Goal: Information Seeking & Learning: Learn about a topic

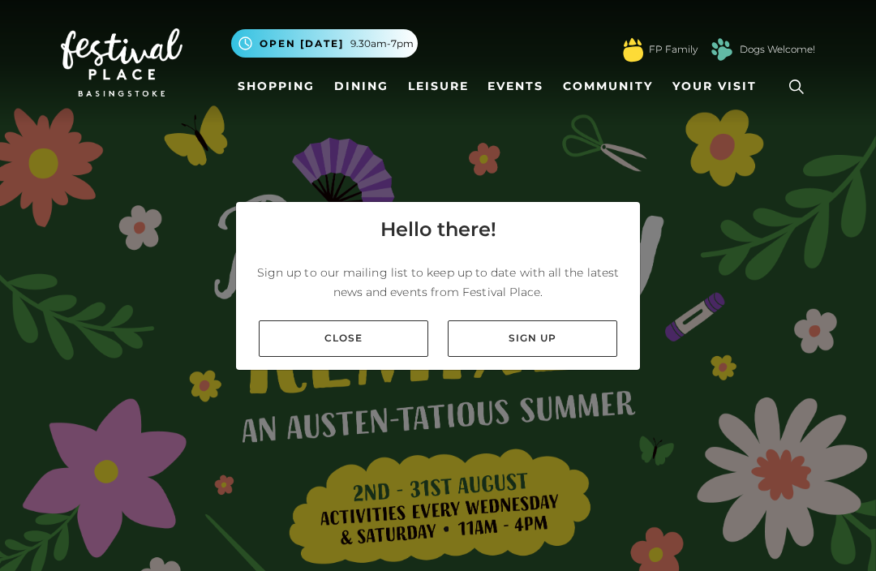
click at [363, 357] on link "Close" at bounding box center [343, 338] width 169 height 36
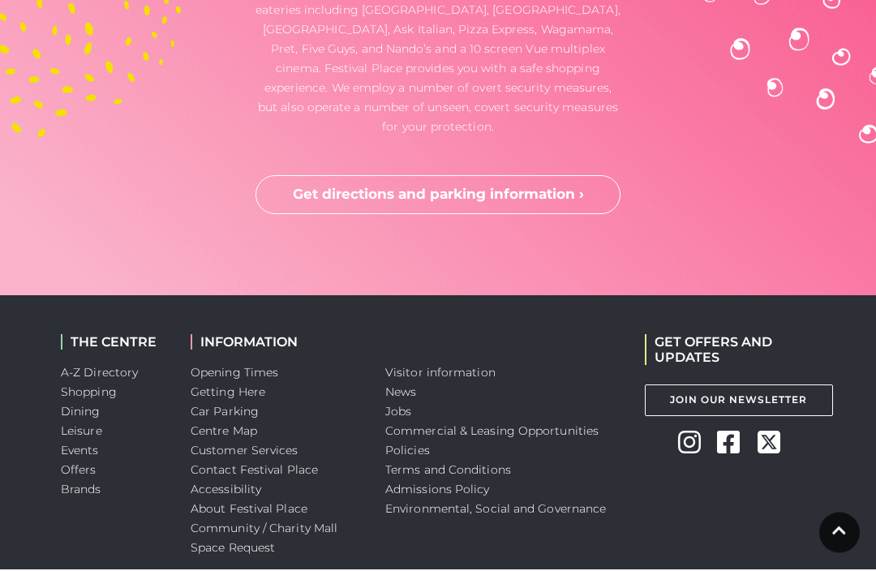
scroll to position [4319, 0]
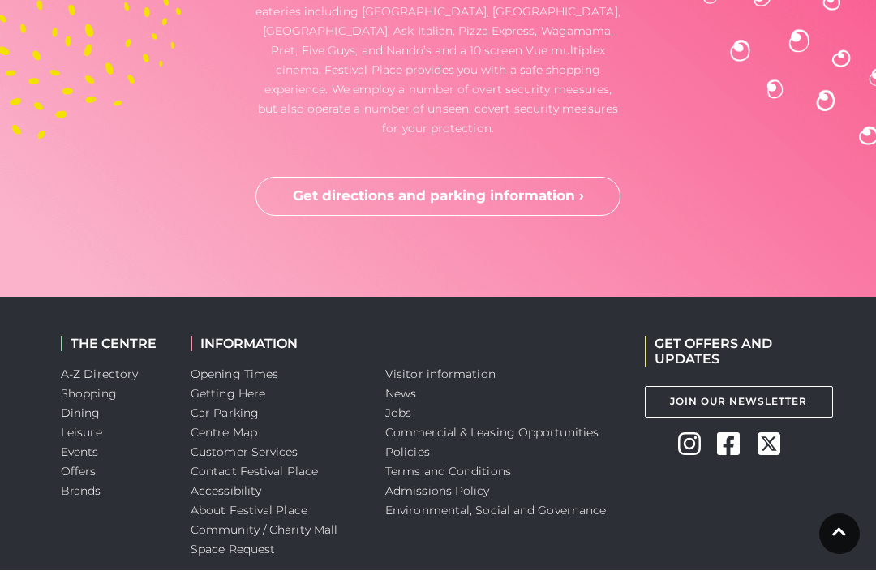
click at [203, 426] on link "Centre Map" at bounding box center [224, 433] width 66 height 15
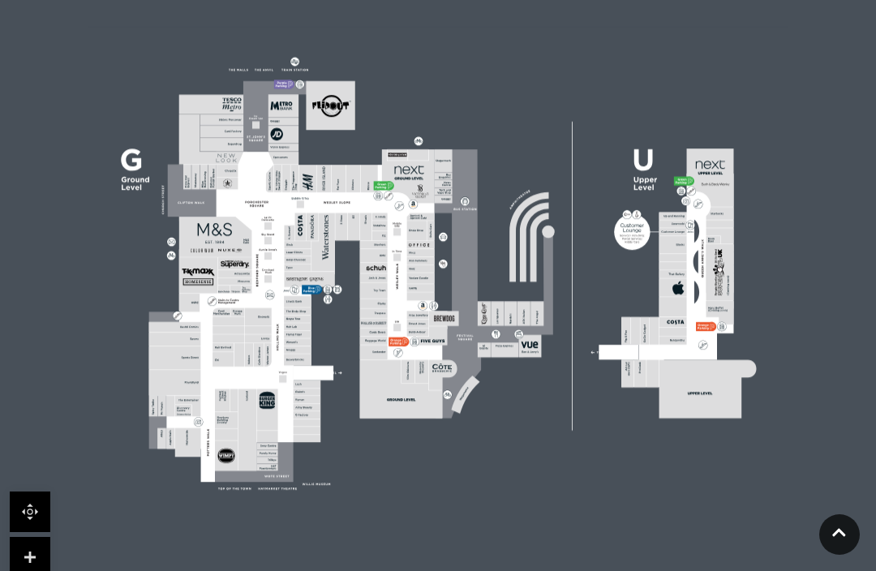
scroll to position [501, 0]
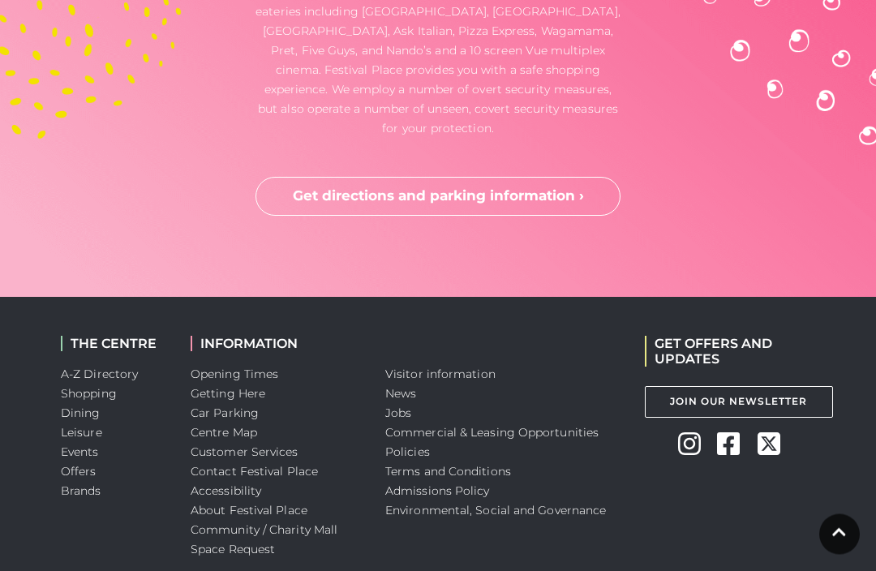
scroll to position [4319, 0]
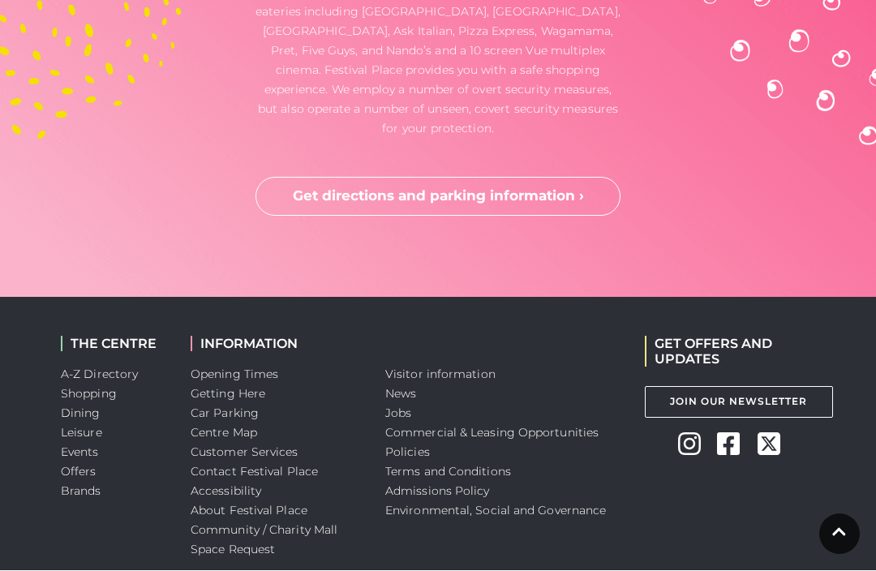
click at [238, 426] on link "Centre Map" at bounding box center [224, 433] width 66 height 15
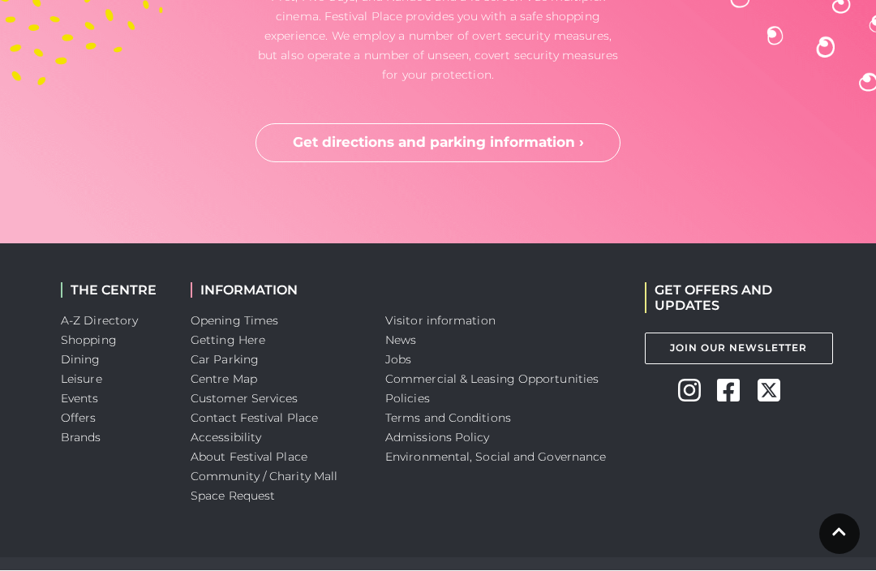
click at [79, 353] on link "Dining" at bounding box center [81, 360] width 40 height 15
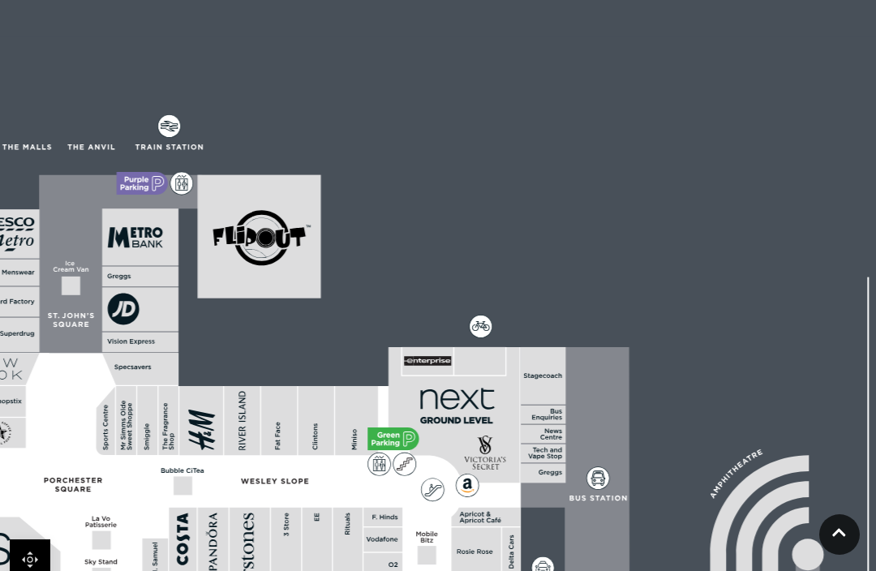
scroll to position [453, 0]
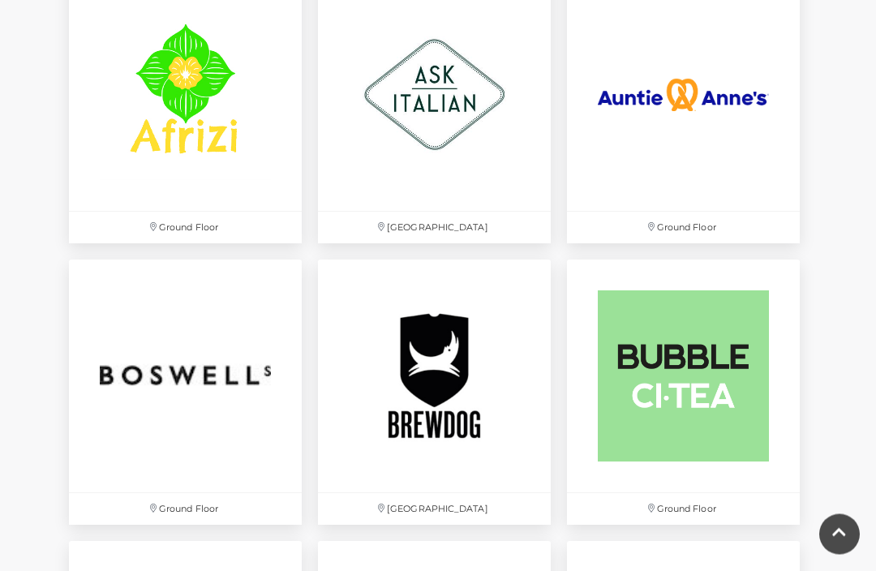
scroll to position [1099, 0]
click at [696, 88] on img at bounding box center [683, 94] width 233 height 233
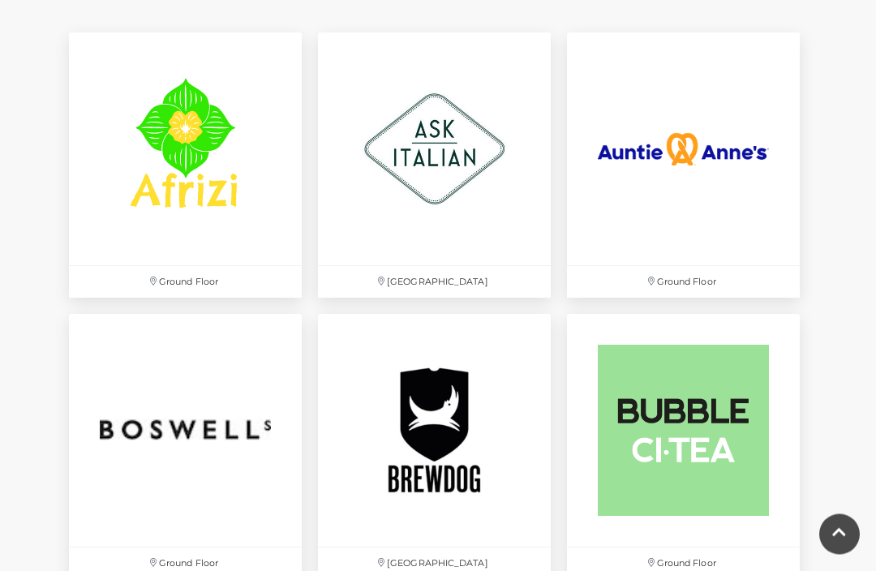
click at [204, 130] on img at bounding box center [185, 149] width 233 height 233
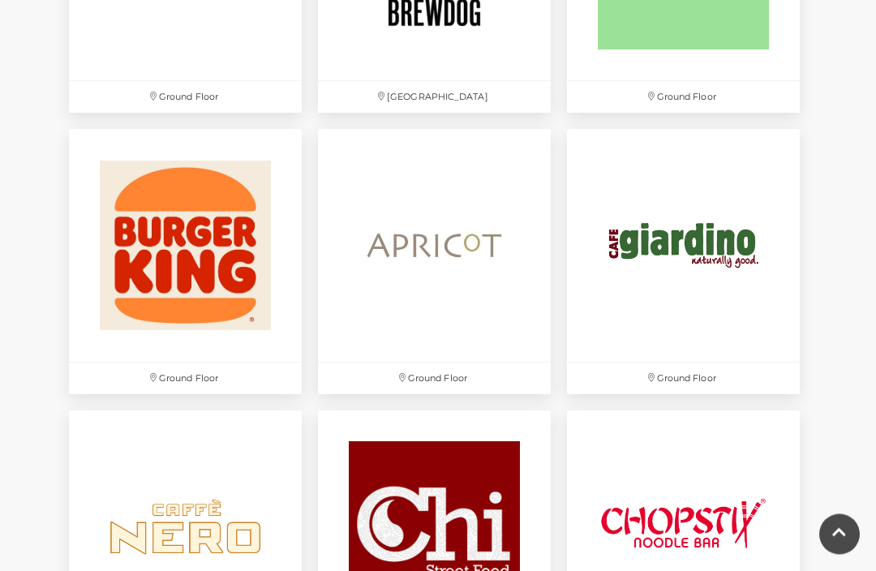
scroll to position [1512, 0]
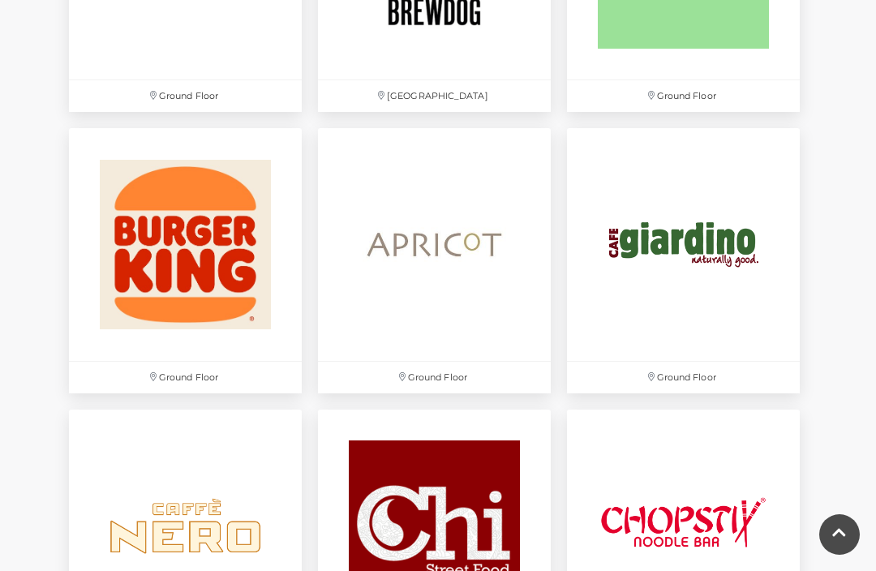
click at [452, 258] on img at bounding box center [434, 244] width 233 height 233
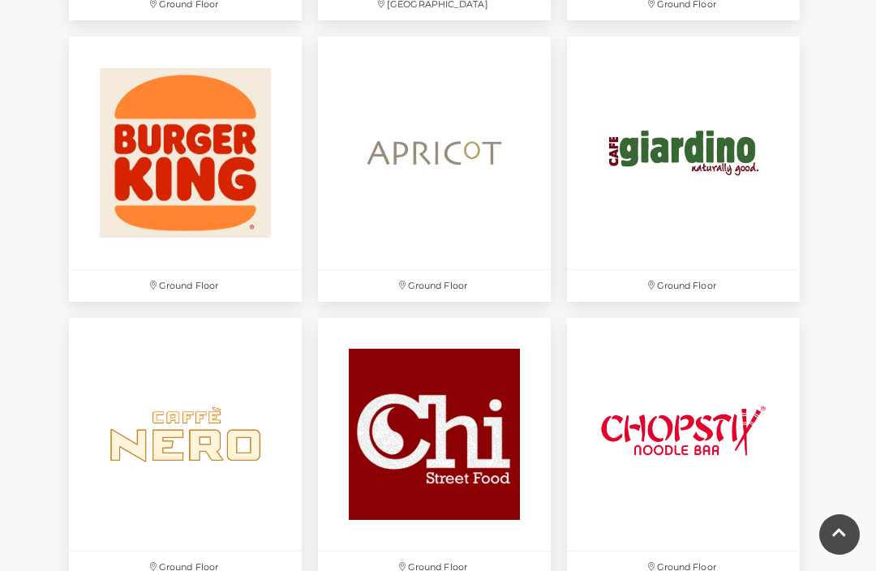
scroll to position [1606, 0]
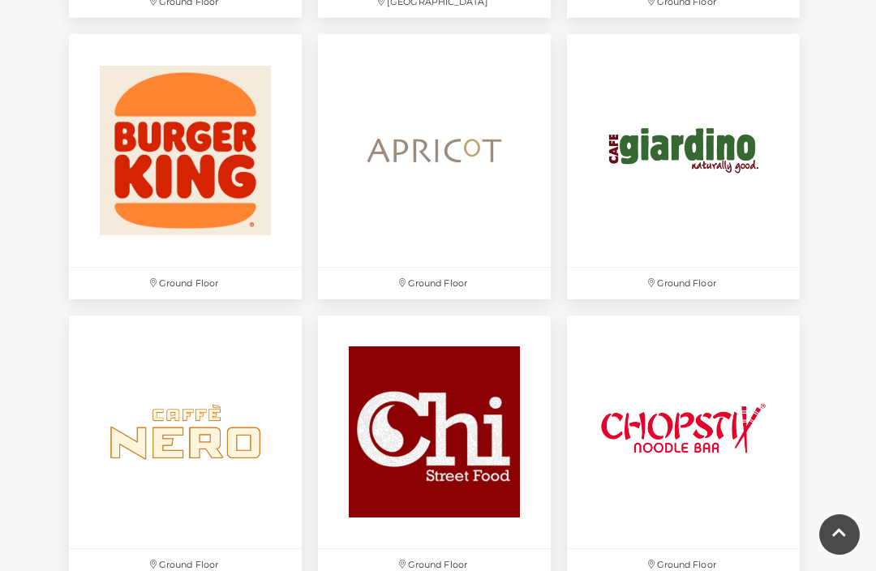
click at [712, 144] on img at bounding box center [683, 150] width 233 height 233
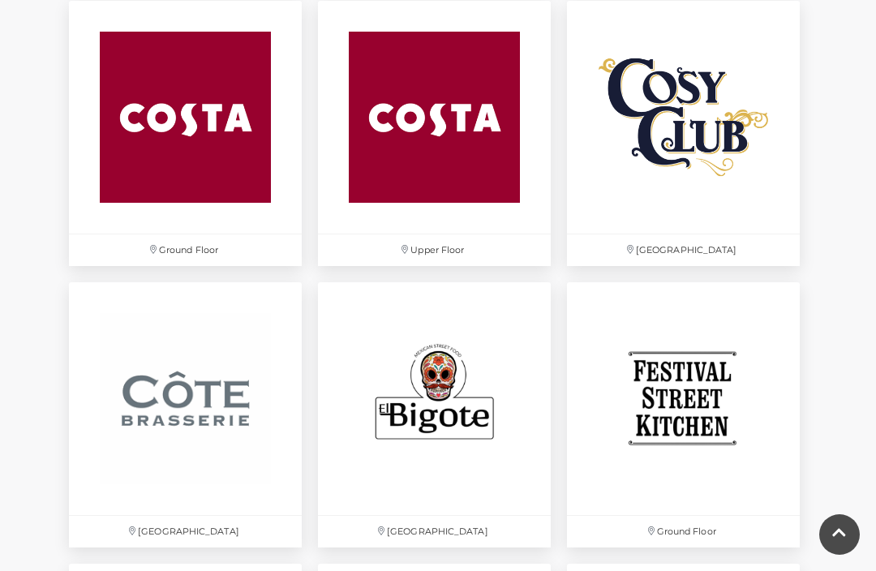
scroll to position [2211, 0]
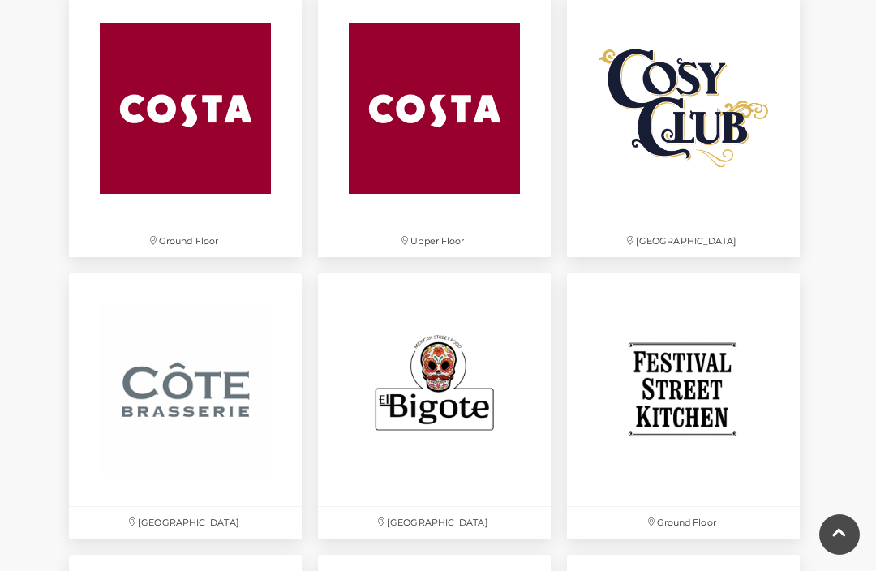
click at [696, 136] on img at bounding box center [683, 108] width 233 height 233
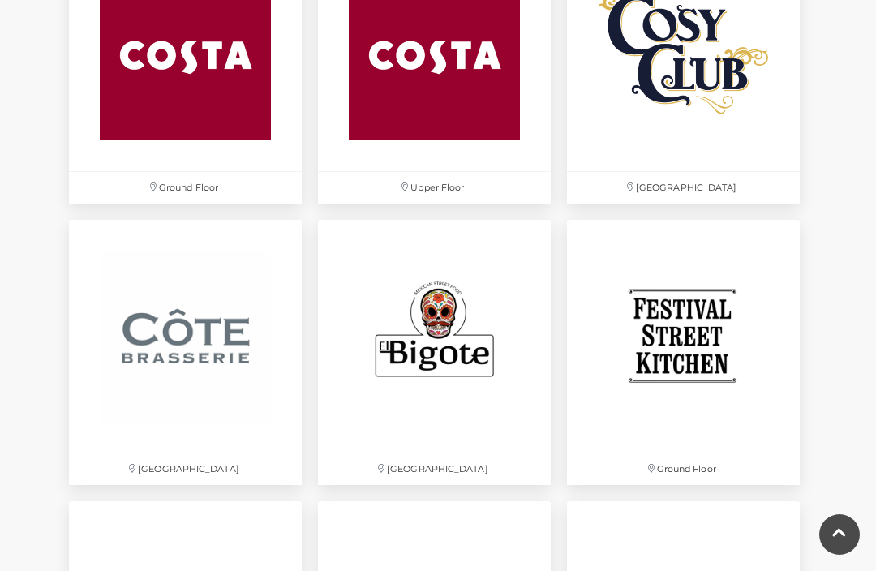
click at [450, 358] on img at bounding box center [434, 336] width 233 height 233
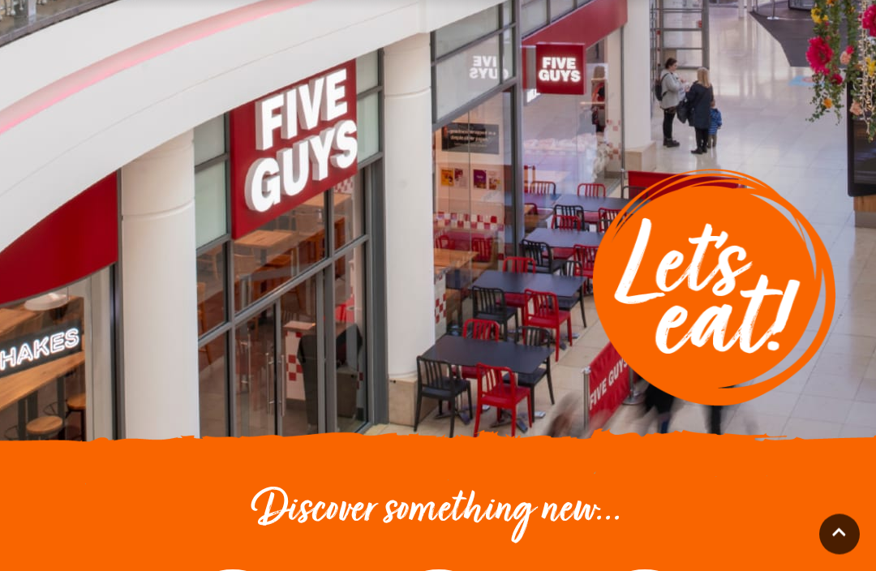
scroll to position [0, 0]
